Goal: Communication & Community: Ask a question

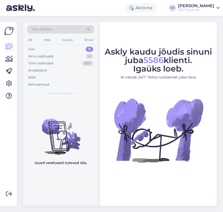
click at [152, 93] on img at bounding box center [158, 130] width 92 height 92
